Goal: Information Seeking & Learning: Learn about a topic

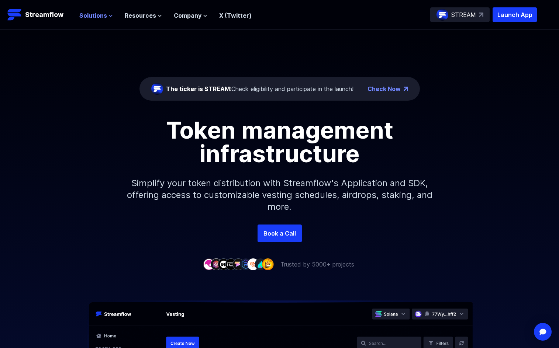
click at [105, 15] on span "Solutions" at bounding box center [93, 15] width 28 height 9
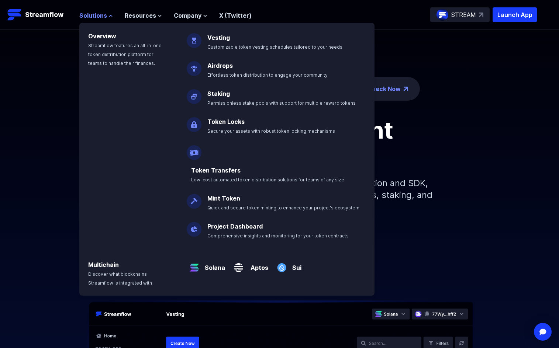
click at [105, 15] on span "Solutions" at bounding box center [93, 15] width 28 height 9
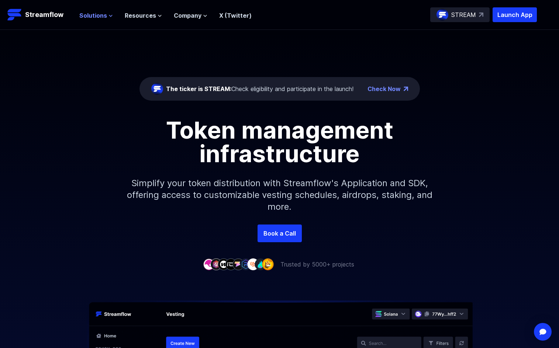
click at [103, 14] on span "Solutions" at bounding box center [93, 15] width 28 height 9
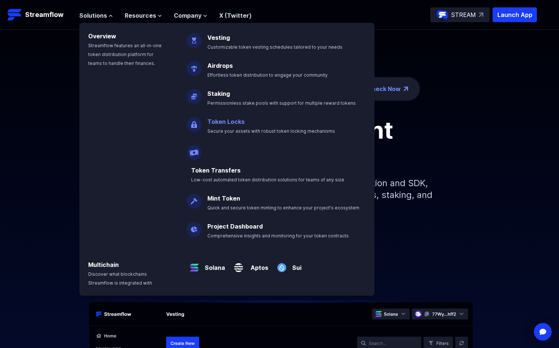
click at [222, 119] on link "Token Locks" at bounding box center [225, 121] width 37 height 7
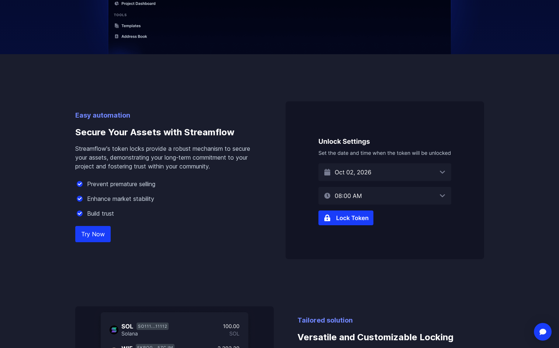
scroll to position [406, 0]
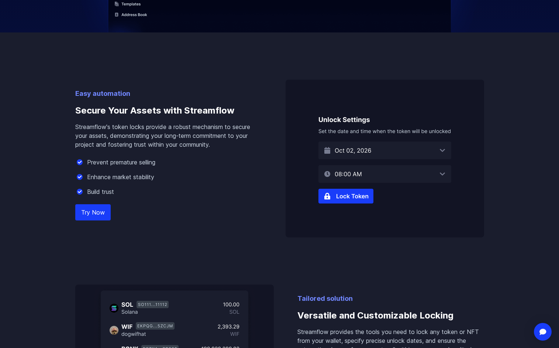
click at [350, 144] on img at bounding box center [384, 159] width 198 height 158
click at [351, 149] on img at bounding box center [384, 159] width 198 height 158
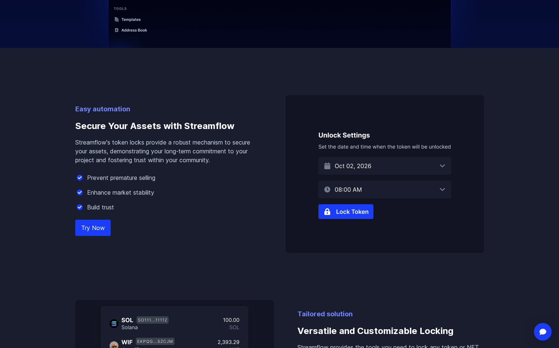
scroll to position [369, 0]
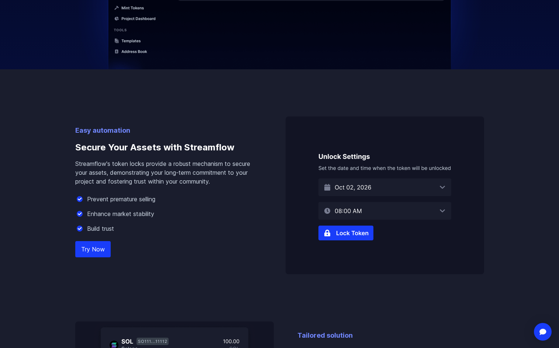
click at [344, 232] on img at bounding box center [384, 196] width 198 height 158
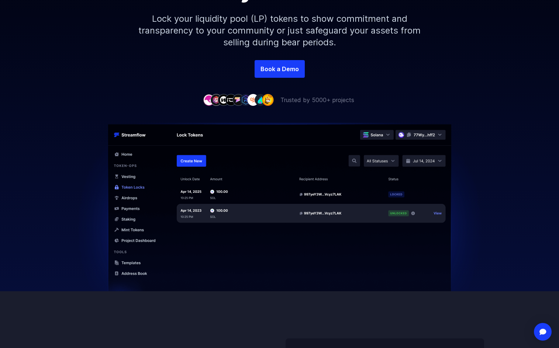
scroll to position [0, 0]
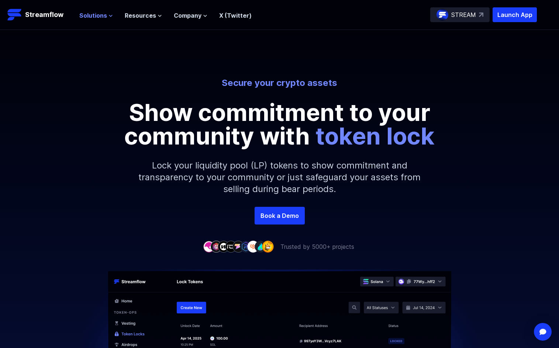
click at [91, 14] on span "Solutions" at bounding box center [93, 15] width 28 height 9
click at [288, 206] on p "Lock your liquidity pool (LP) tokens to show commitment and transparency to you…" at bounding box center [279, 177] width 317 height 59
